Goal: Transaction & Acquisition: Book appointment/travel/reservation

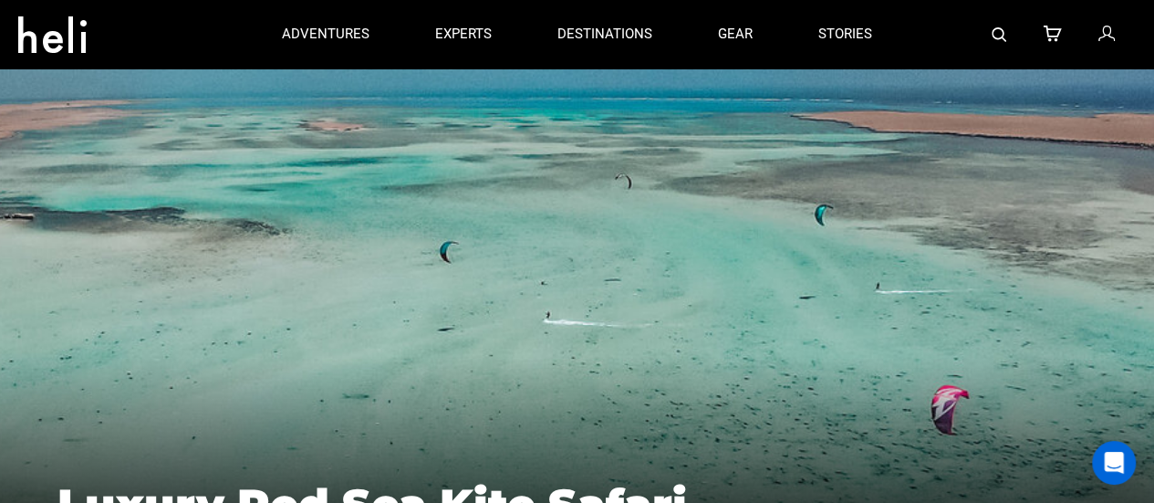
click at [76, 44] on icon at bounding box center [52, 29] width 68 height 29
